Goal: Navigation & Orientation: Understand site structure

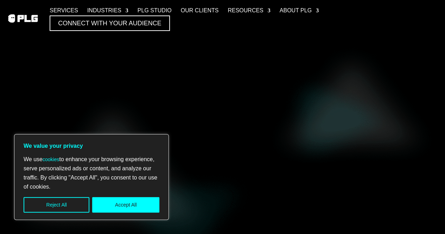
click at [71, 206] on button "Reject All" at bounding box center [57, 204] width 66 height 15
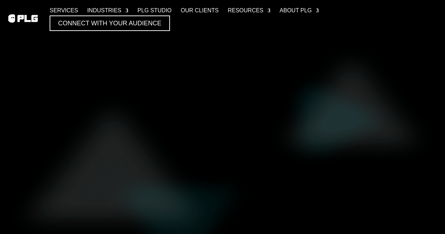
click at [70, 8] on link "Services" at bounding box center [64, 10] width 28 height 9
click at [122, 10] on link "Industries" at bounding box center [107, 10] width 41 height 9
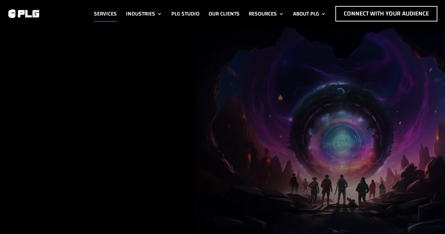
click at [110, 11] on link "Services" at bounding box center [105, 13] width 23 height 15
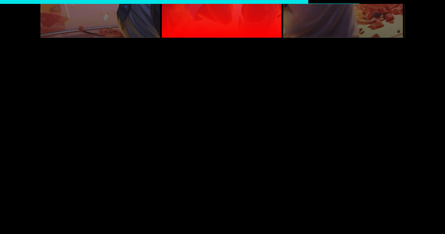
scroll to position [738, 0]
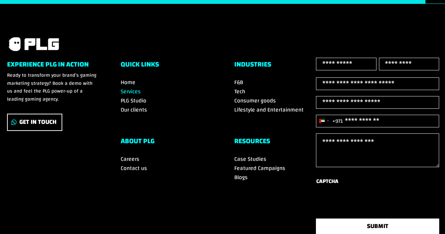
scroll to position [1298, 0]
